Goal: Information Seeking & Learning: Learn about a topic

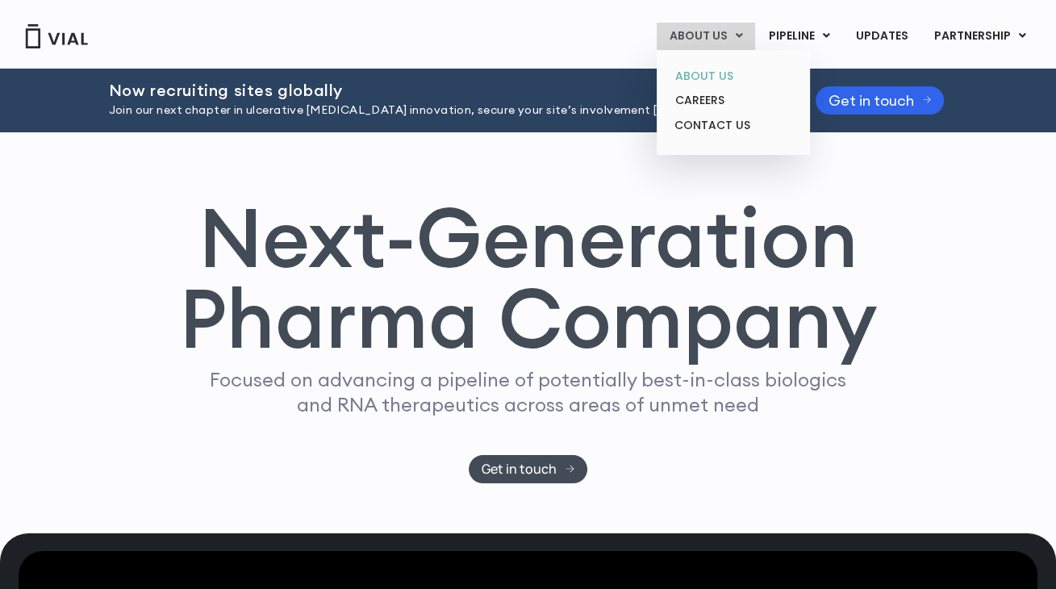
click at [702, 78] on link "ABOUT US" at bounding box center [732, 76] width 141 height 25
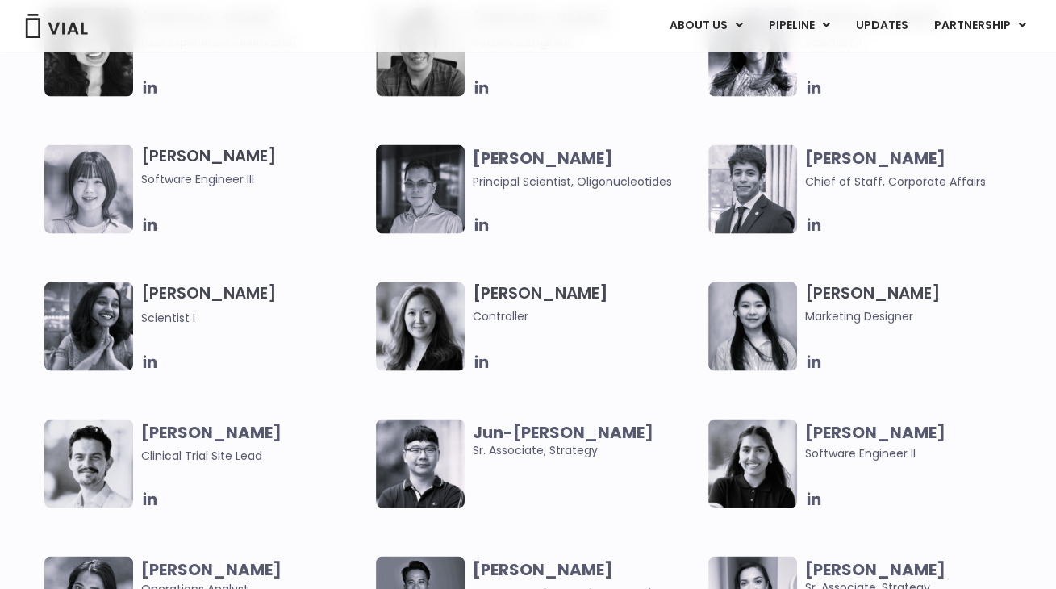
scroll to position [2693, 0]
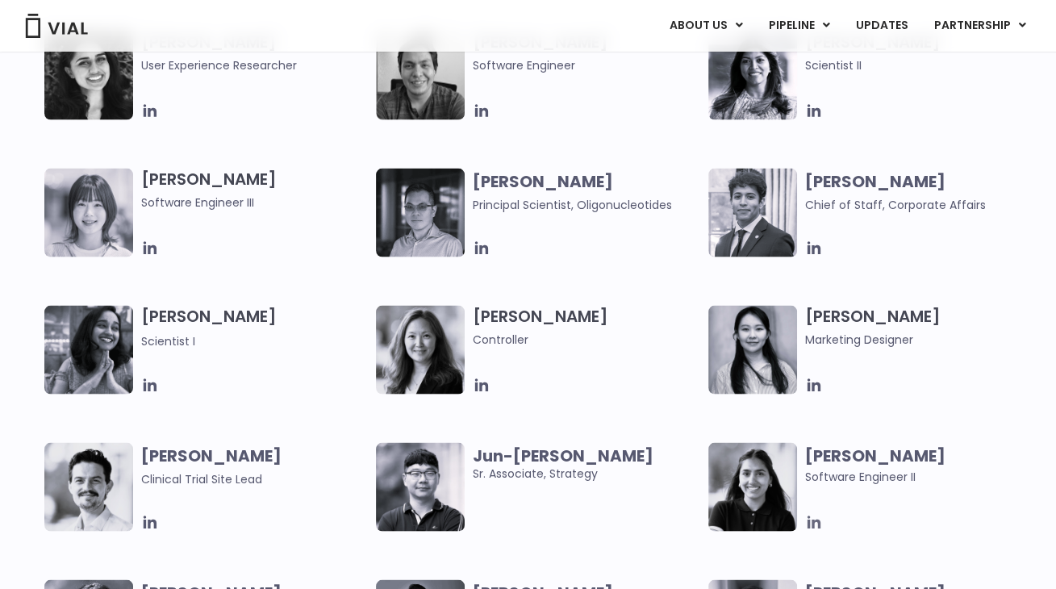
click at [817, 520] on icon at bounding box center [813, 522] width 13 height 13
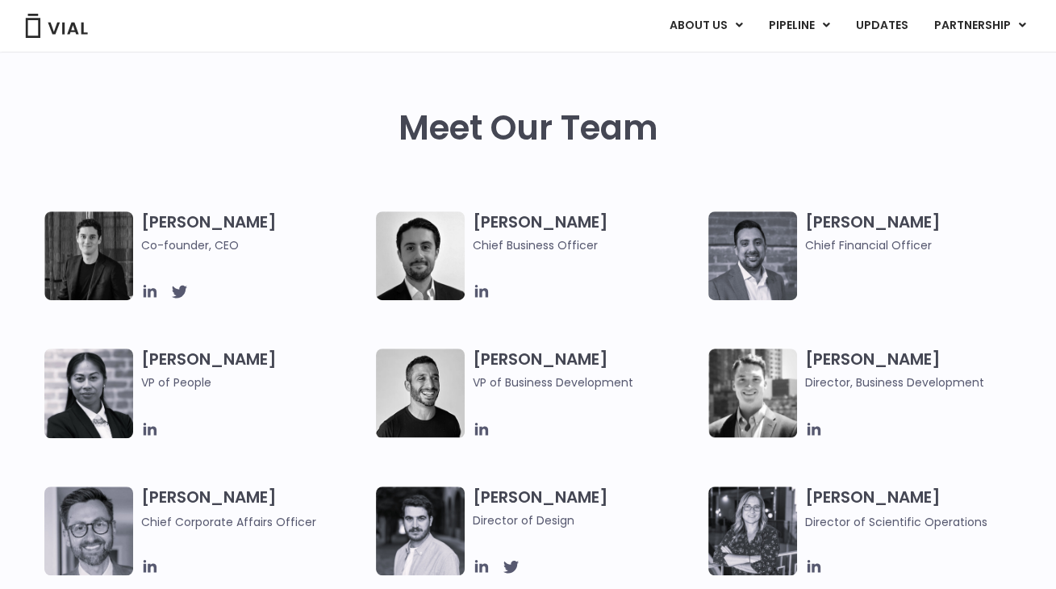
scroll to position [0, 0]
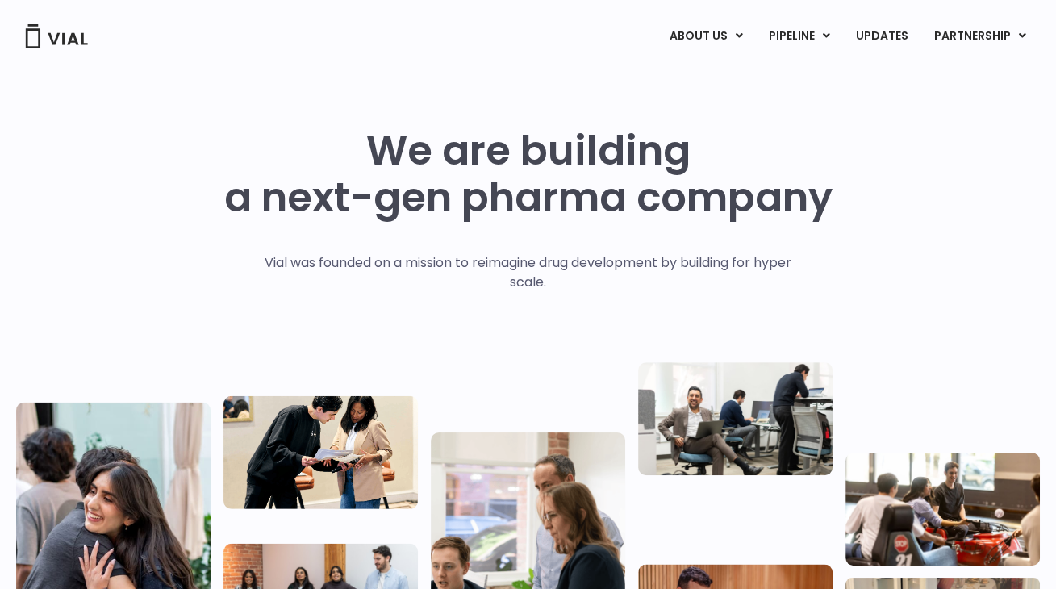
click at [621, 315] on div "Vial was founded on a mission to reimagine drug development by building for hyp…" at bounding box center [528, 304] width 561 height 103
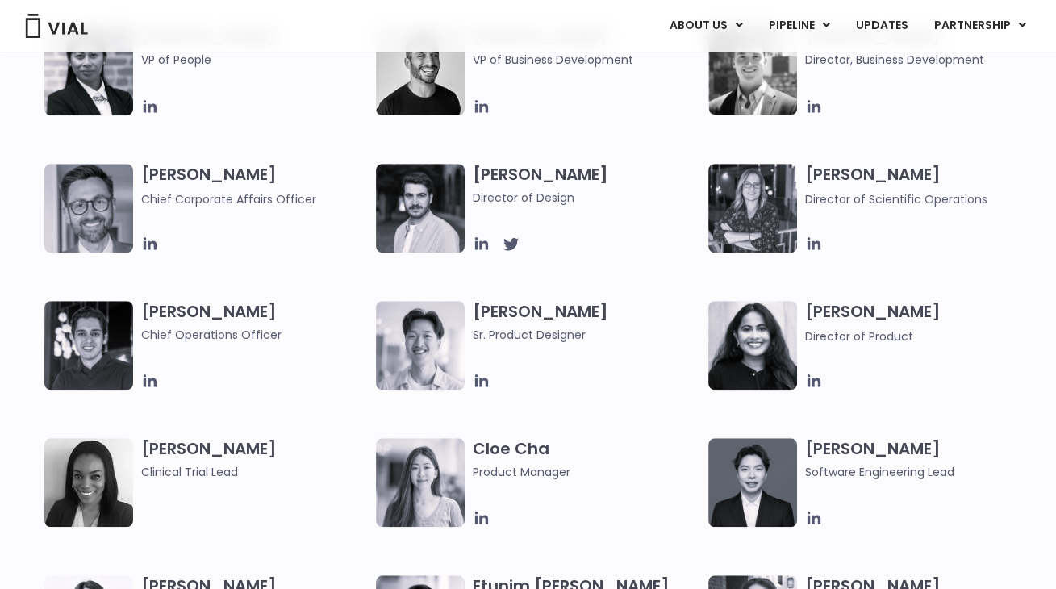
scroll to position [1046, 0]
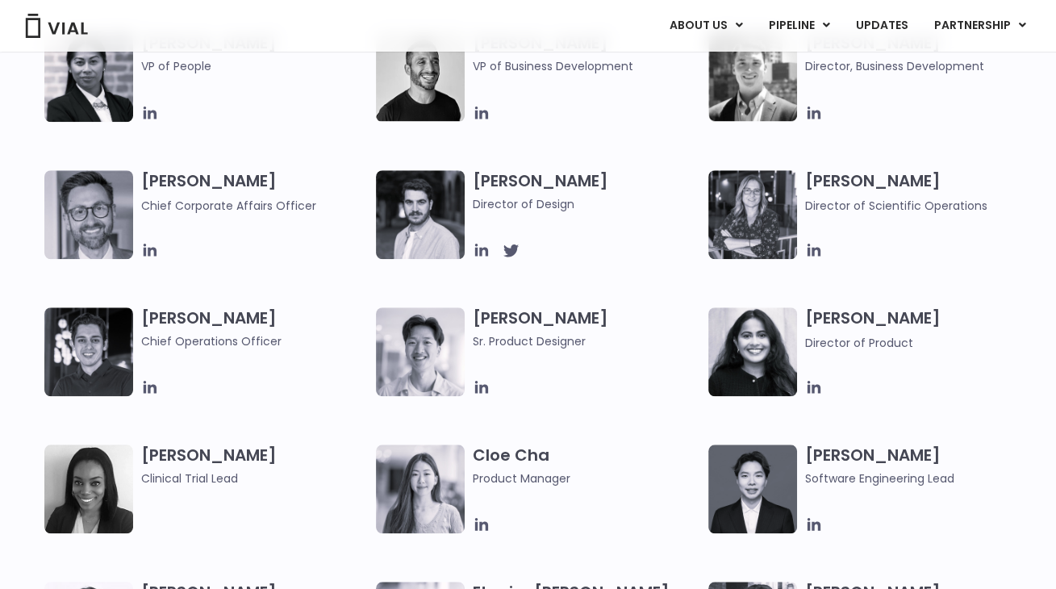
click at [34, 270] on div "Simon Burns Co-founder, CEO Max James Chief Business Officer Samir Meghji Chief…" at bounding box center [528, 238] width 1056 height 687
